Goal: Task Accomplishment & Management: Use online tool/utility

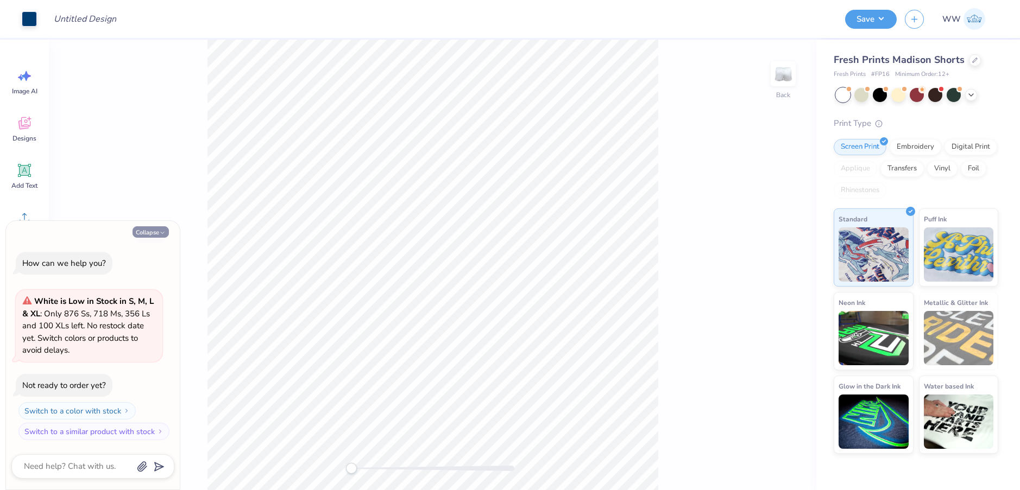
click at [142, 231] on button "Collapse" at bounding box center [150, 231] width 36 height 11
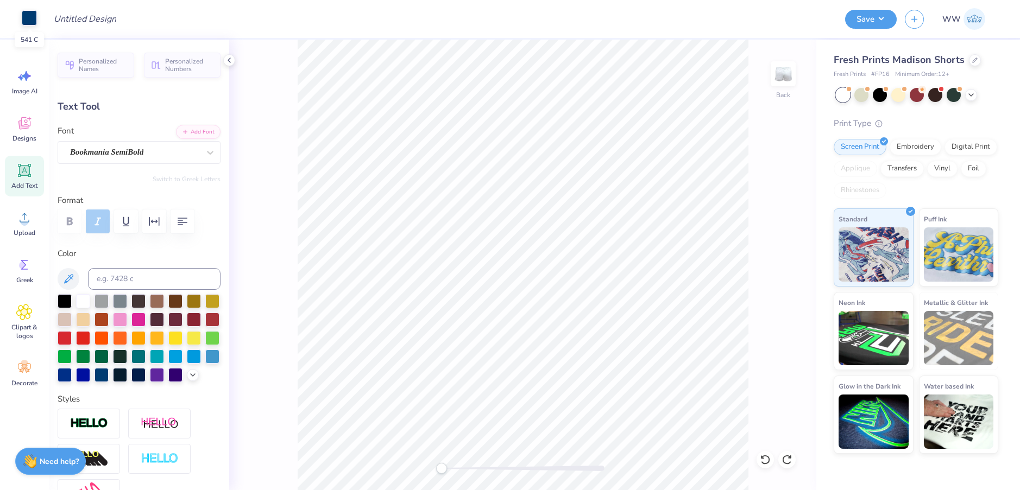
click at [26, 13] on div at bounding box center [29, 17] width 15 height 15
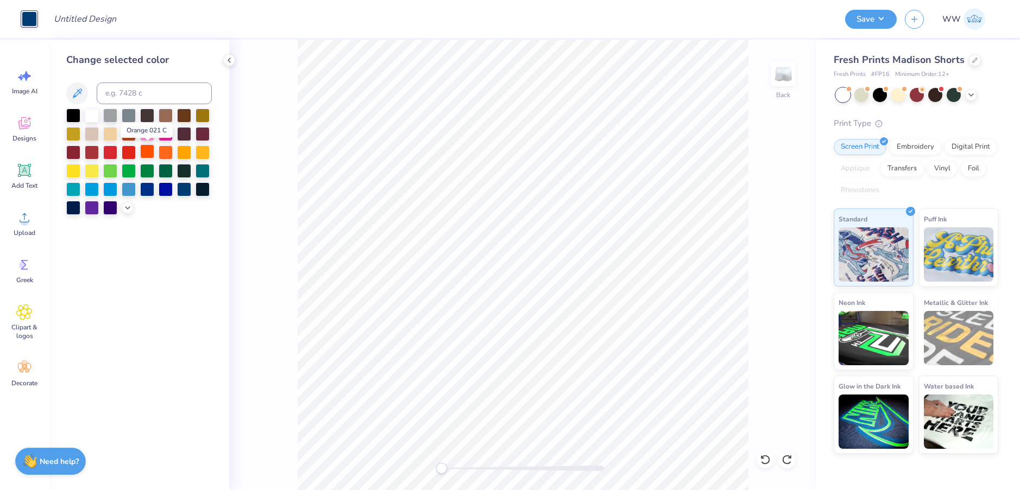
click at [149, 150] on div at bounding box center [147, 151] width 14 height 14
click at [896, 96] on div at bounding box center [898, 94] width 14 height 14
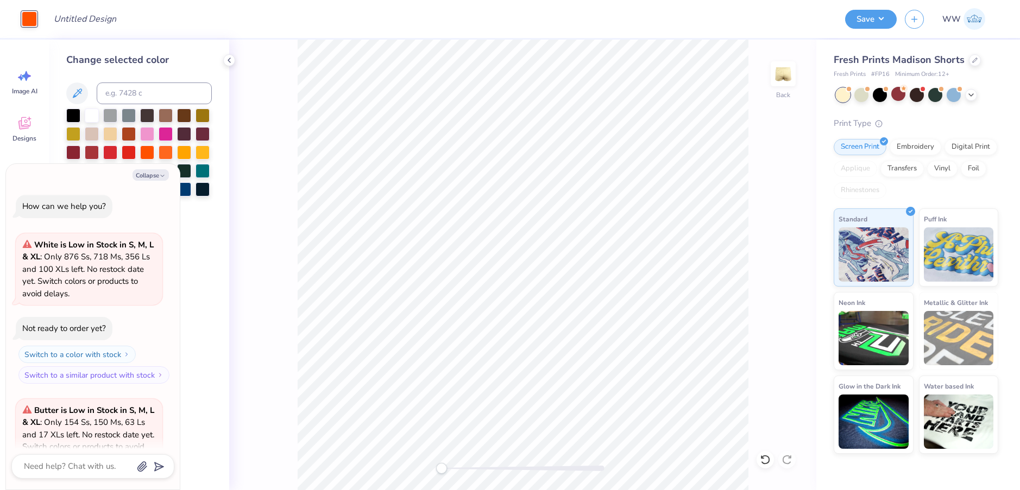
scroll to position [109, 0]
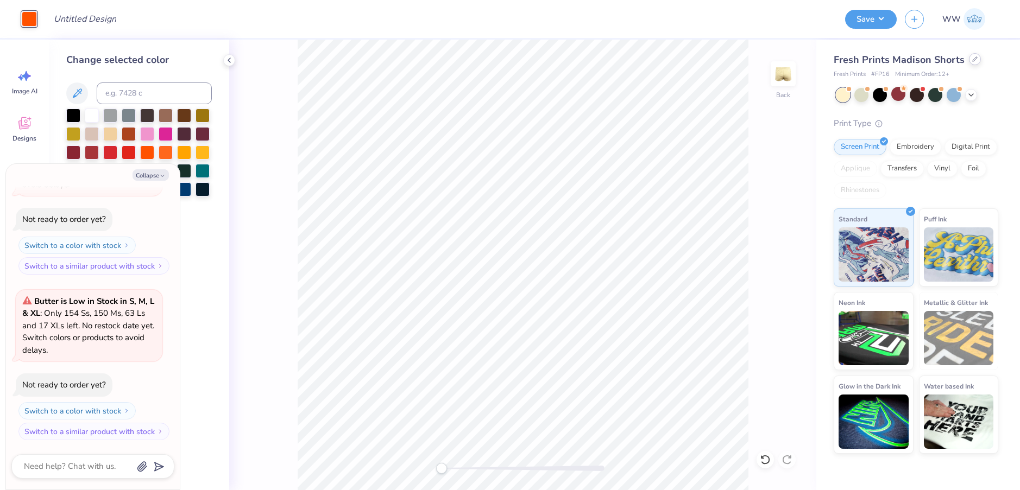
click at [972, 57] on icon at bounding box center [974, 58] width 5 height 5
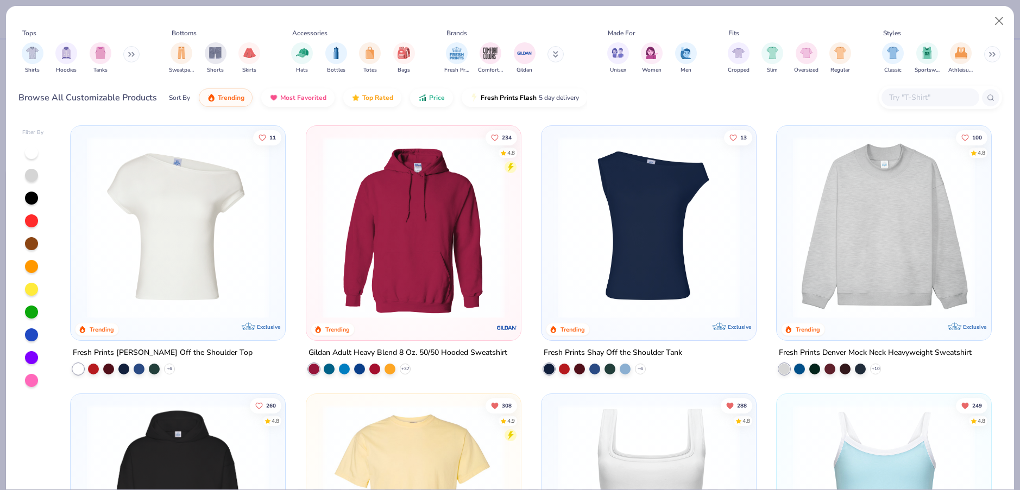
click at [908, 191] on img at bounding box center [883, 228] width 193 height 182
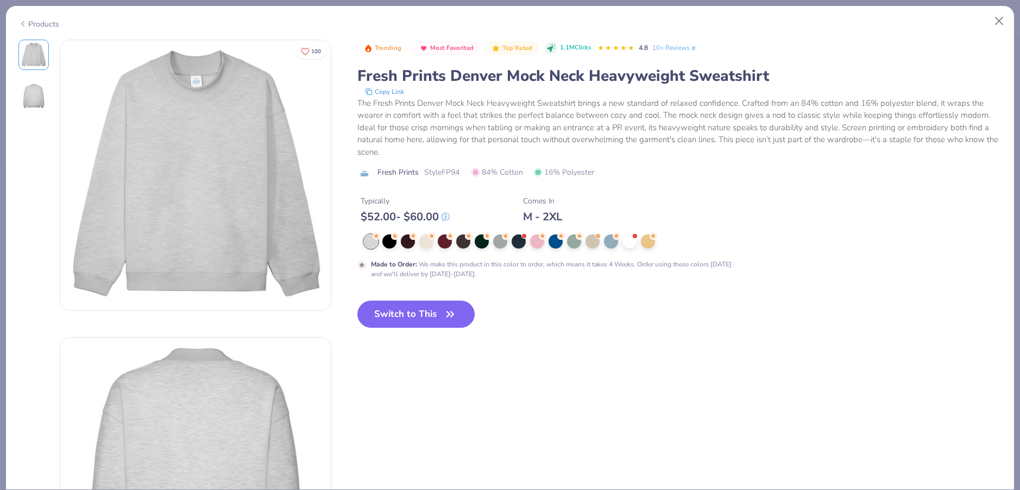
click at [423, 299] on div "Trending Most Favorited Top Rated 1.1M Clicks 4.8 10+ Reviews Fresh Prints Denv…" at bounding box center [679, 193] width 644 height 306
click at [428, 319] on button "Switch to This" at bounding box center [416, 314] width 118 height 27
click at [410, 319] on button "Switch to This" at bounding box center [416, 314] width 118 height 27
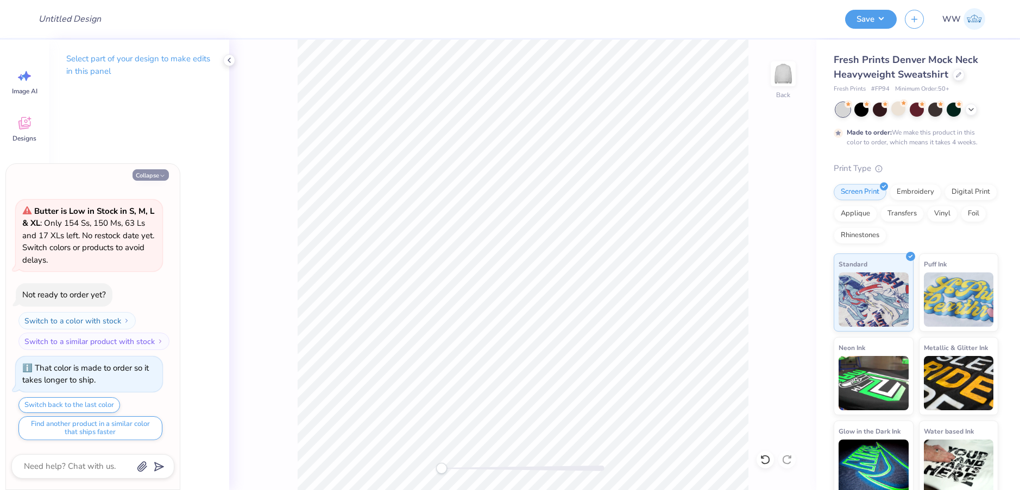
click at [158, 176] on button "Collapse" at bounding box center [150, 174] width 36 height 11
type textarea "x"
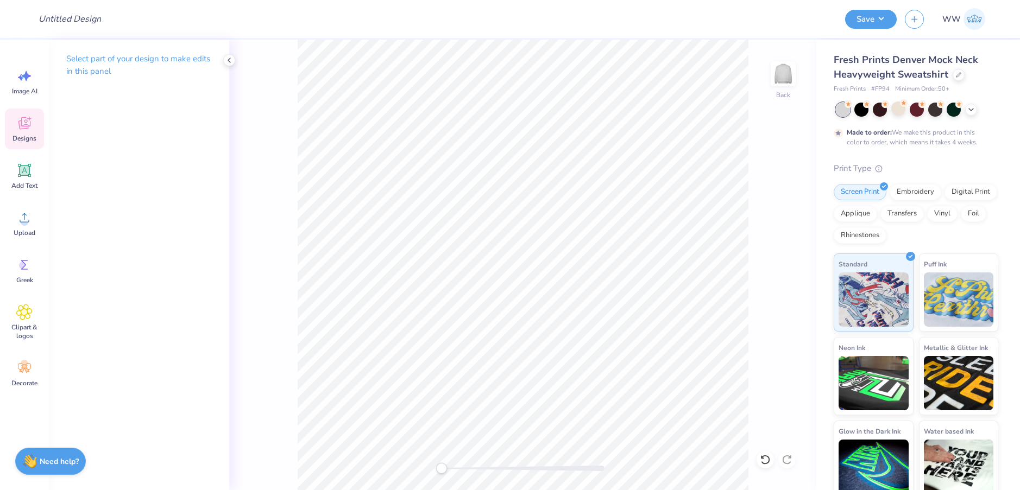
click at [17, 129] on icon at bounding box center [24, 123] width 16 height 16
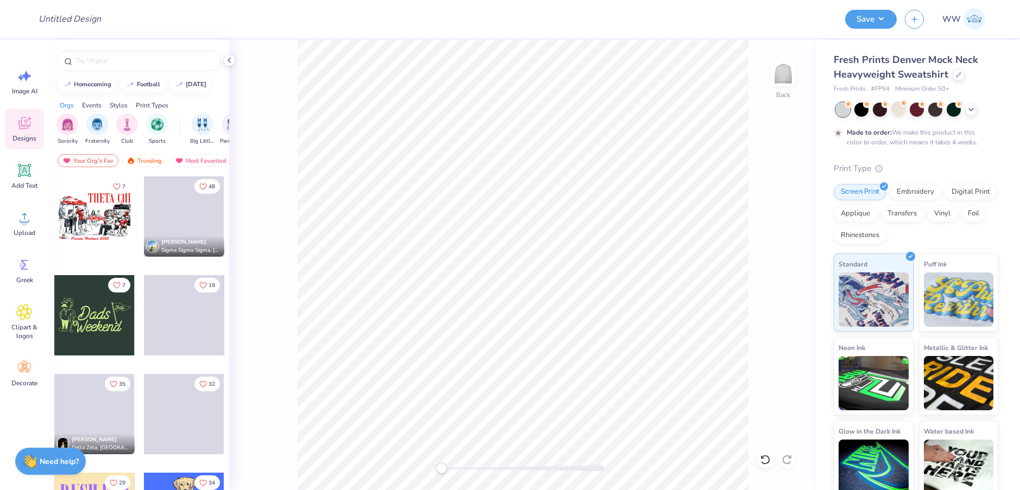
click at [90, 212] on div at bounding box center [94, 216] width 80 height 80
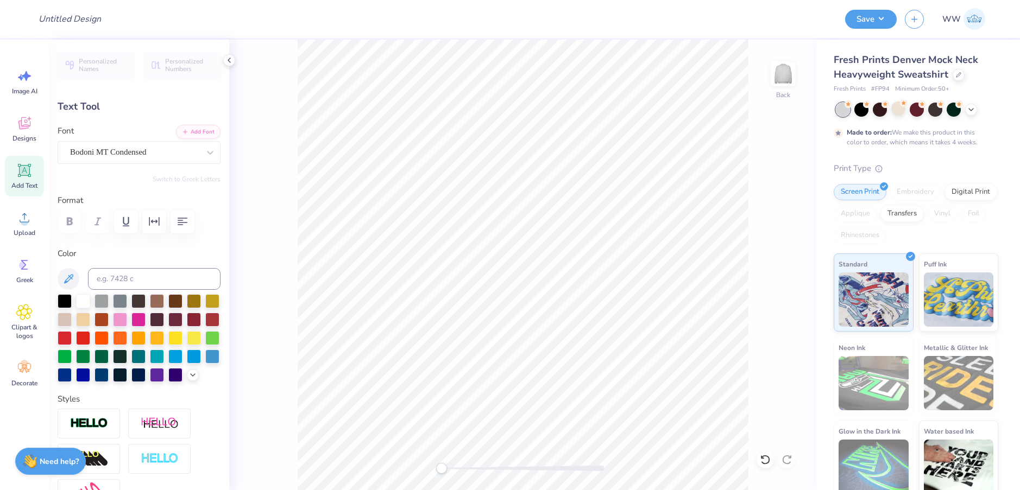
scroll to position [9, 2]
type textarea "T"
type textarea "[GEOGRAPHIC_DATA]"
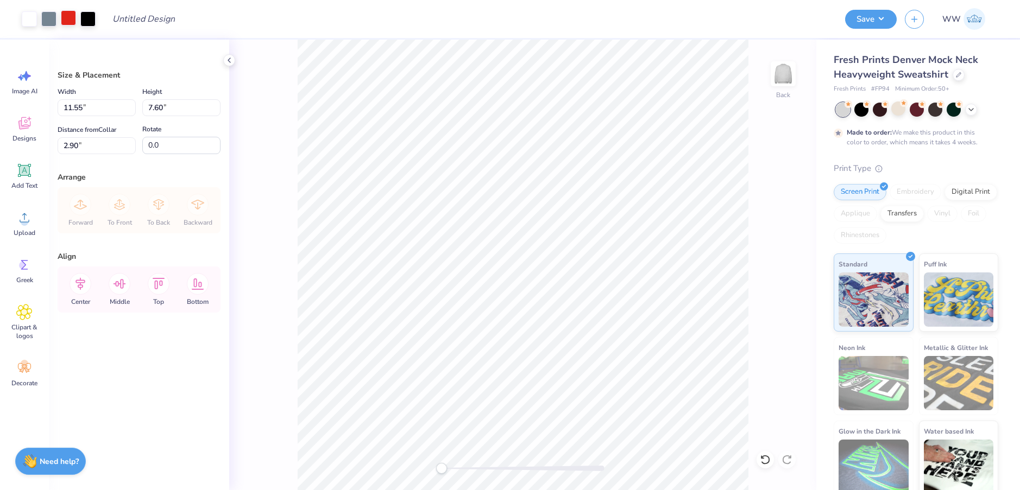
click at [66, 16] on div at bounding box center [68, 17] width 15 height 15
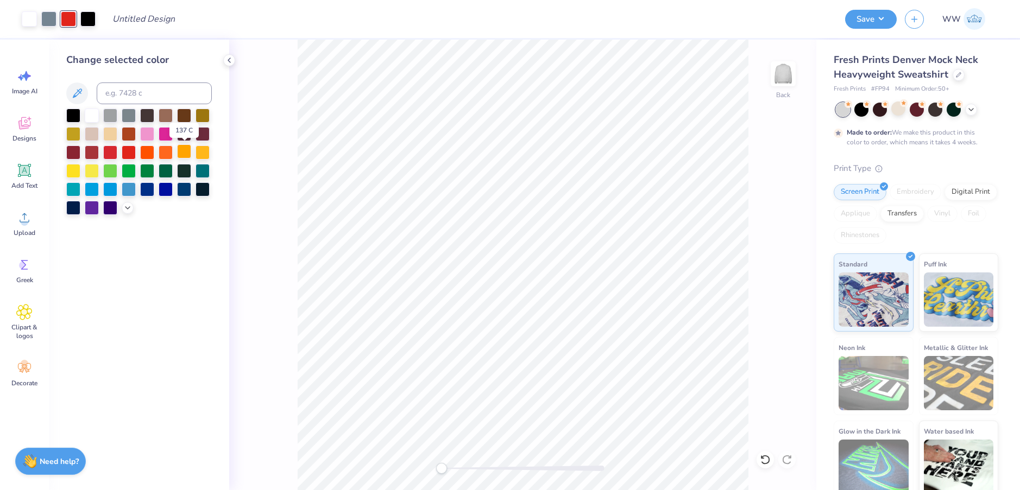
click at [185, 156] on div at bounding box center [184, 151] width 14 height 14
